Goal: Transaction & Acquisition: Purchase product/service

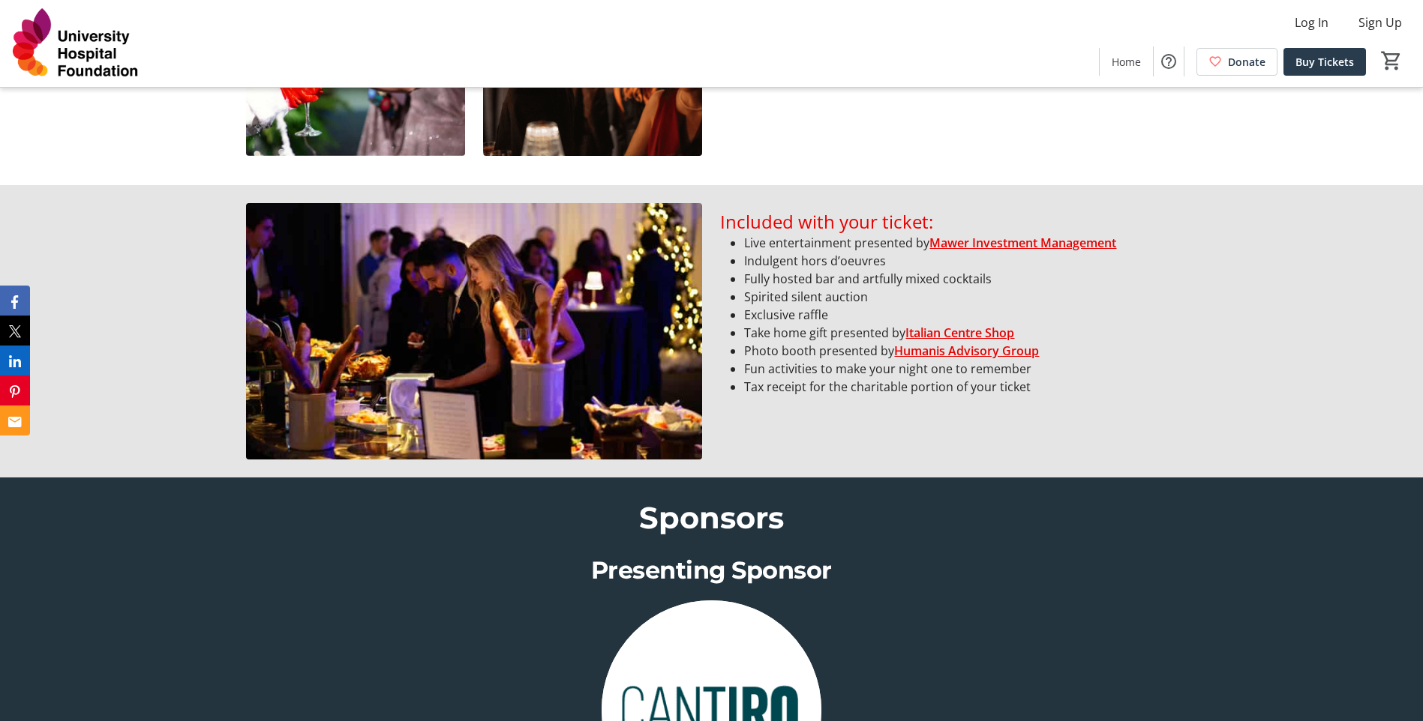
scroll to position [1050, 0]
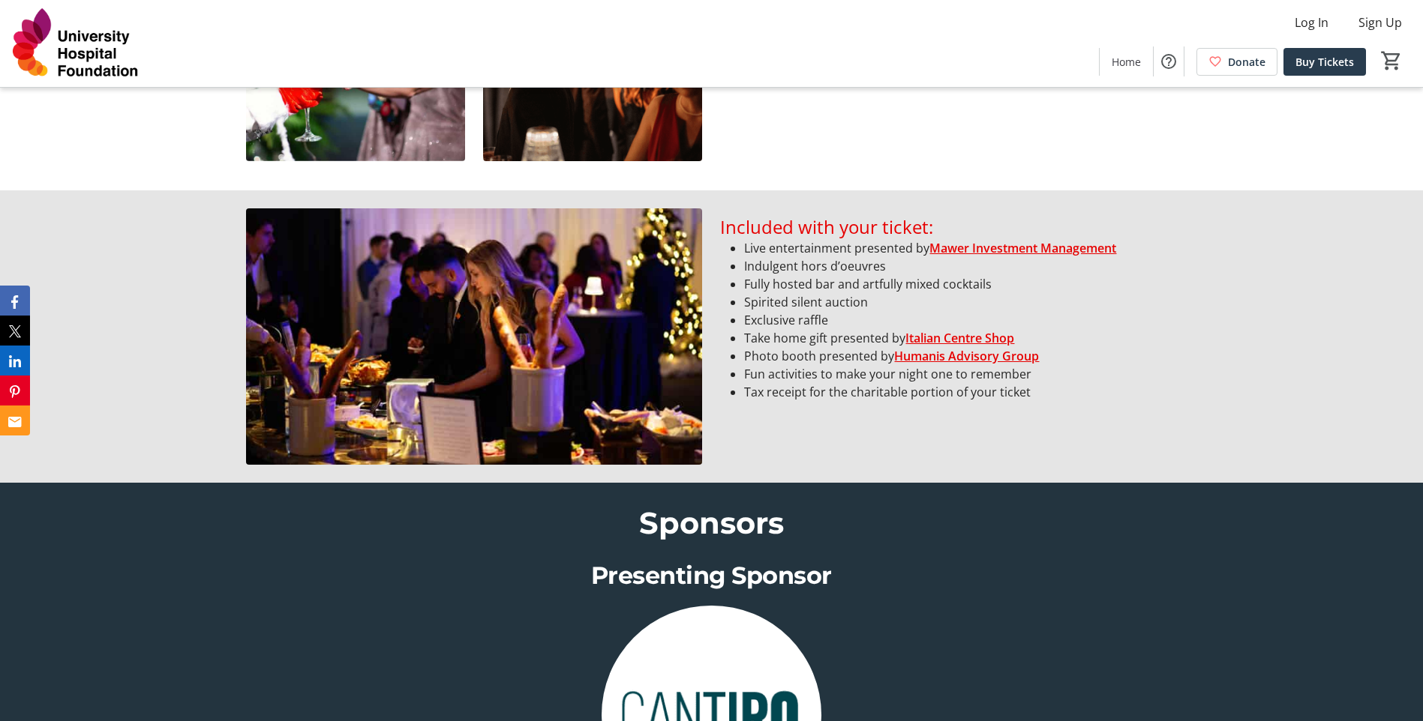
click at [948, 337] on link "Italian Centre Shop" at bounding box center [959, 338] width 109 height 16
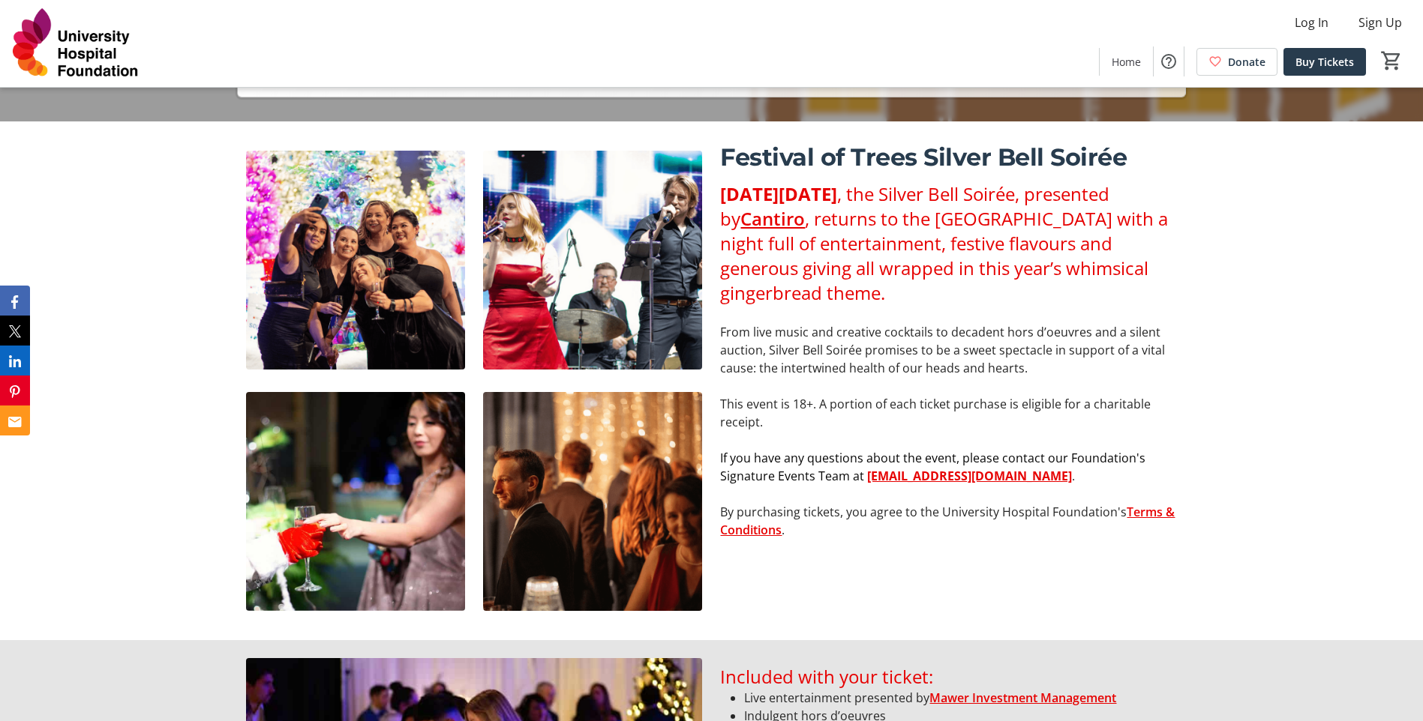
scroll to position [975, 0]
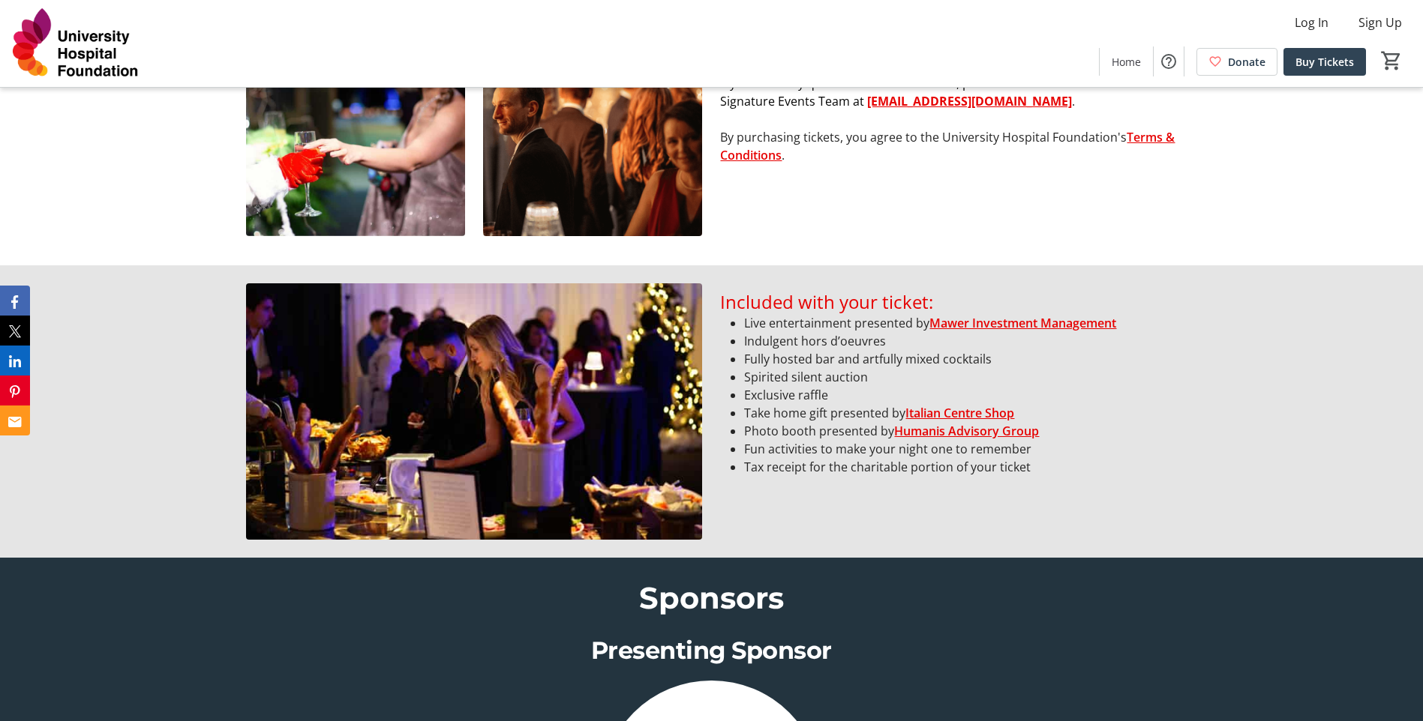
click at [1309, 61] on span "Buy Tickets" at bounding box center [1324, 62] width 58 height 16
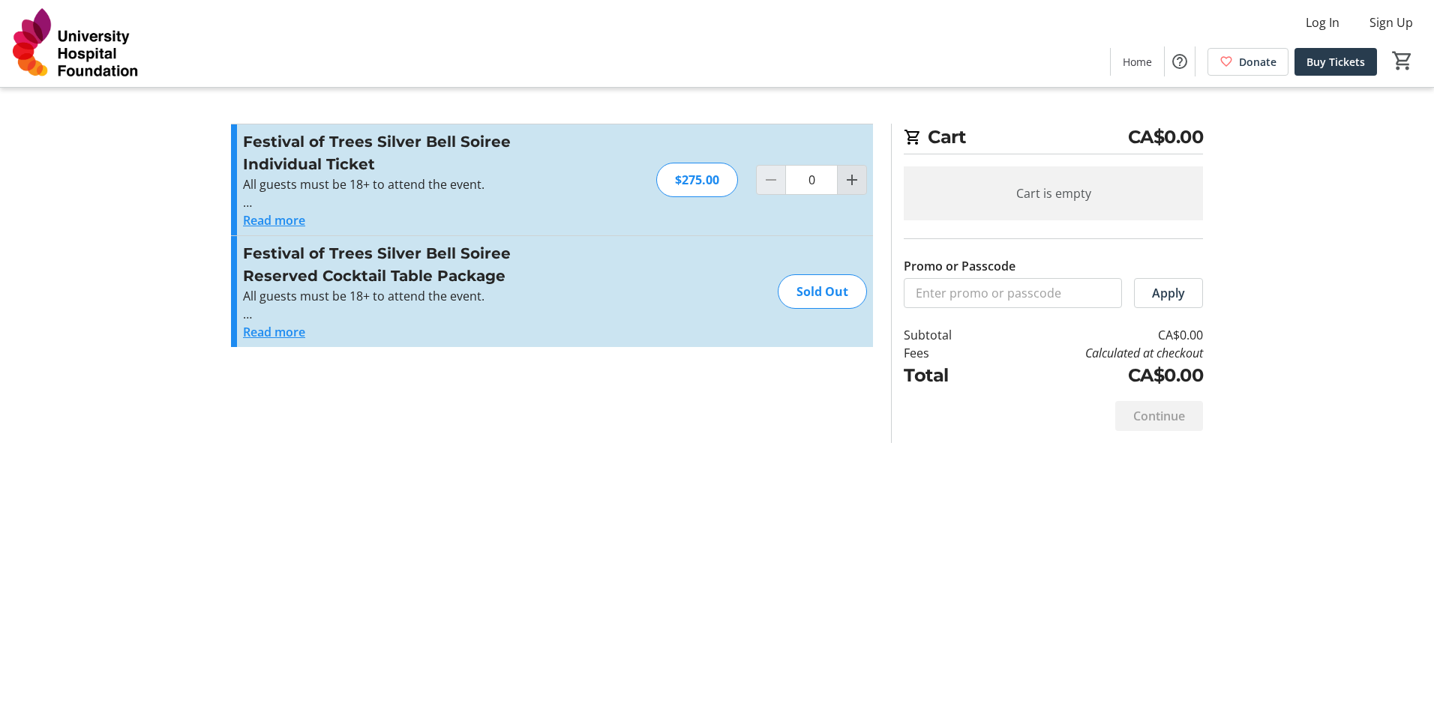
click at [849, 180] on mat-icon "Increment by one" at bounding box center [852, 180] width 18 height 18
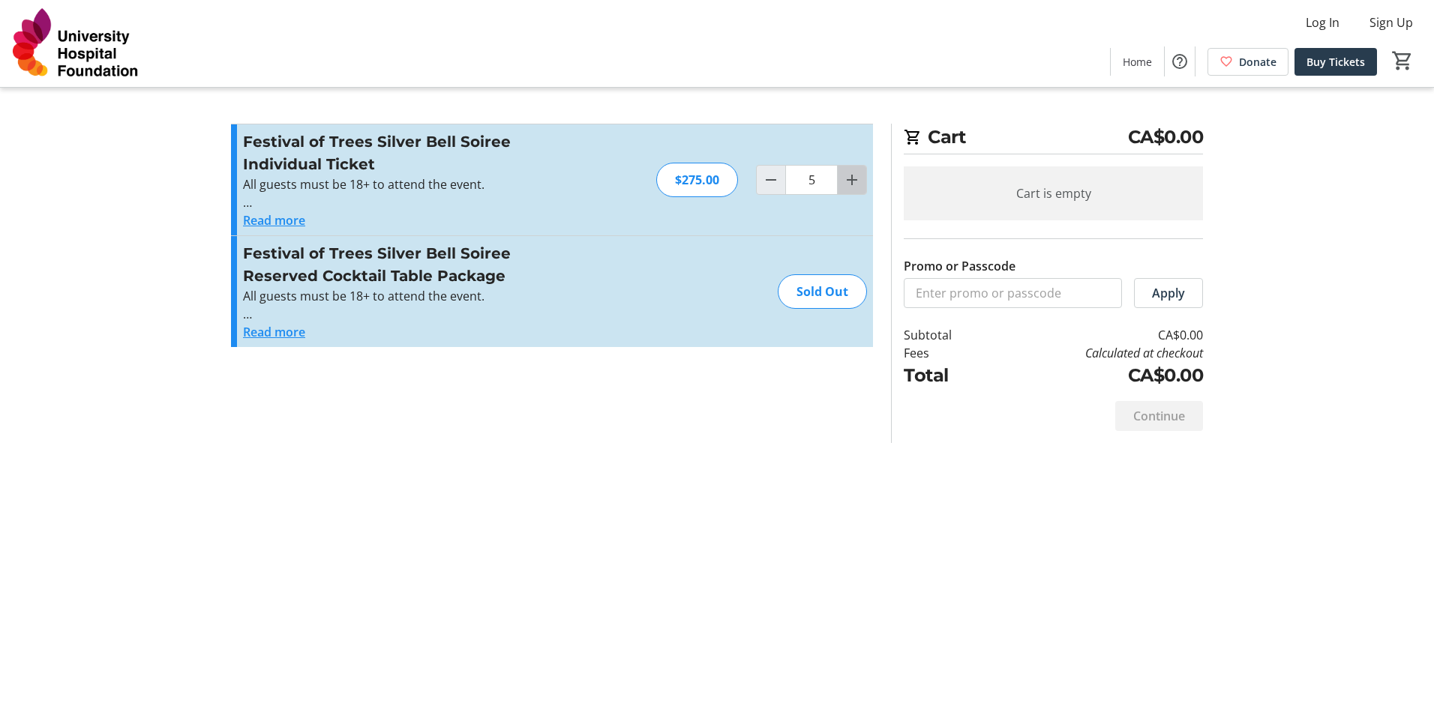
click at [849, 180] on mat-icon "Increment by one" at bounding box center [852, 180] width 18 height 18
type input "8"
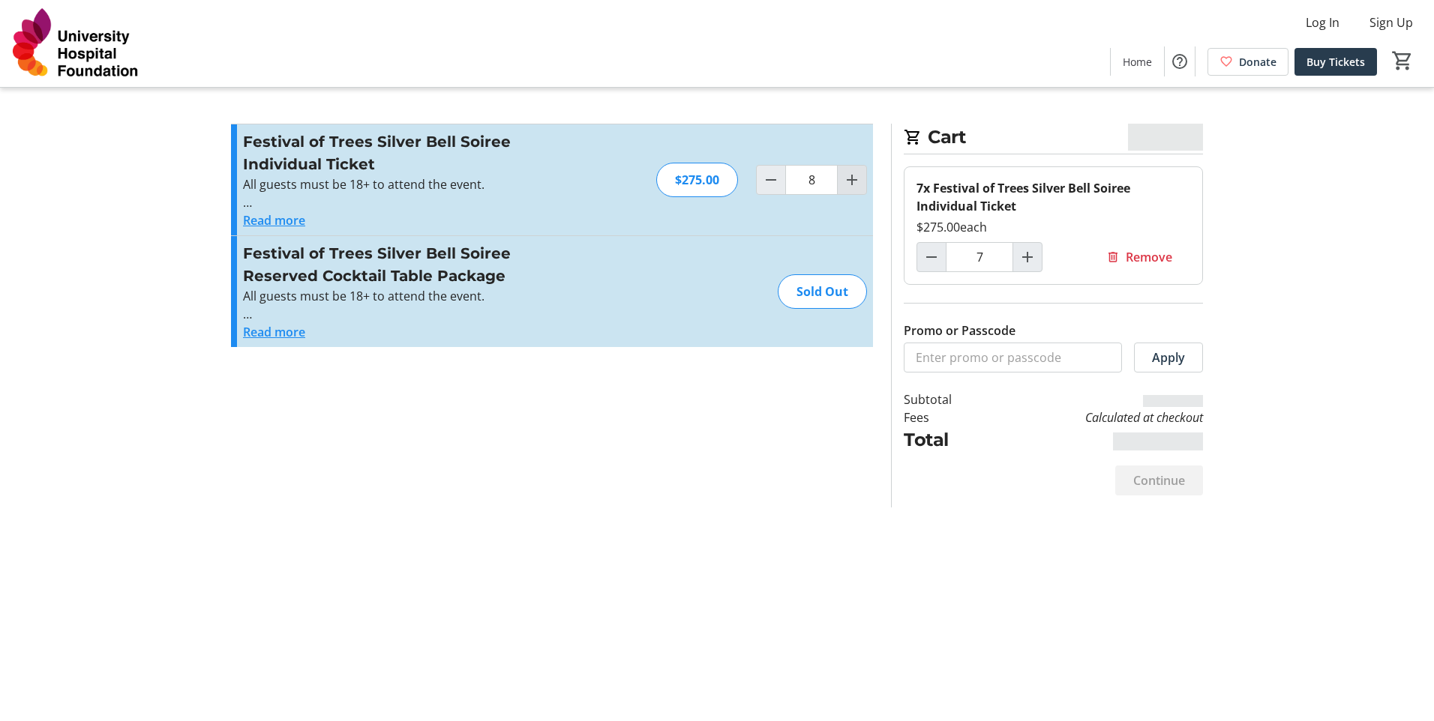
type input "8"
